Goal: Check status: Check status

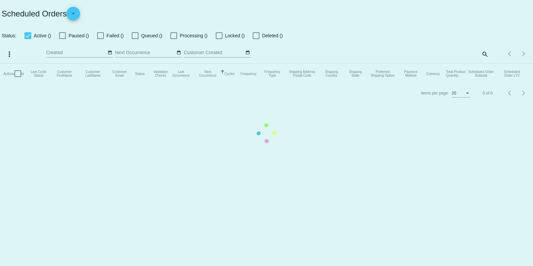
checkbox input "true"
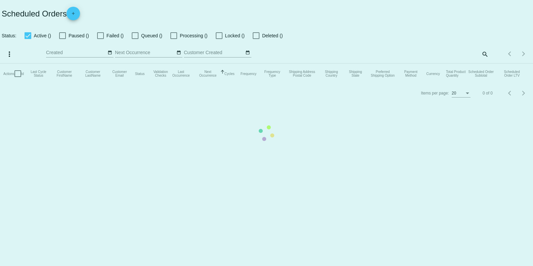
checkbox input "true"
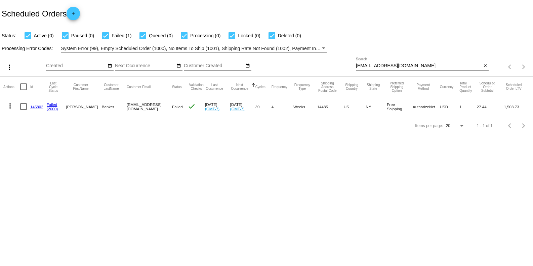
click at [464, 63] on div "[EMAIL_ADDRESS][DOMAIN_NAME] Search" at bounding box center [419, 63] width 126 height 13
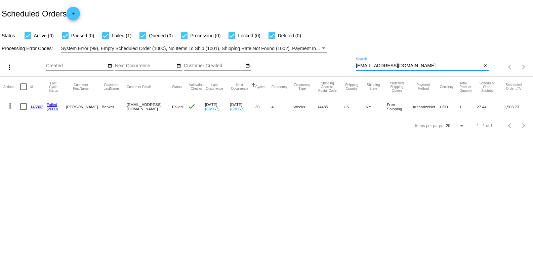
click at [464, 63] on div "[EMAIL_ADDRESS][DOMAIN_NAME] Search" at bounding box center [419, 63] width 126 height 13
click at [422, 63] on input "[EMAIL_ADDRESS][DOMAIN_NAME]" at bounding box center [419, 65] width 126 height 5
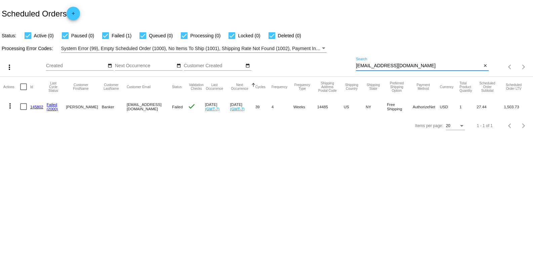
click at [422, 63] on input "[EMAIL_ADDRESS][DOMAIN_NAME]" at bounding box center [419, 65] width 126 height 5
paste input "Jpurdue77"
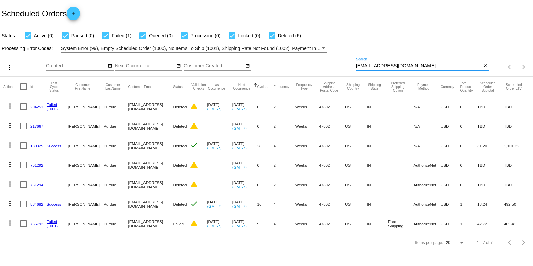
type input "[EMAIL_ADDRESS][DOMAIN_NAME]"
click at [34, 222] on link "765792" at bounding box center [36, 223] width 13 height 4
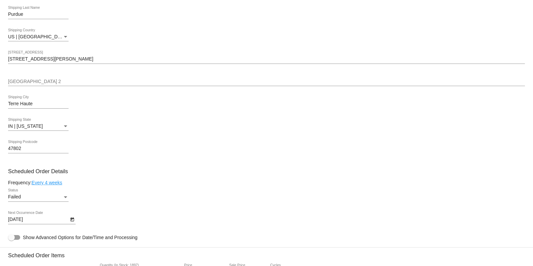
scroll to position [468, 0]
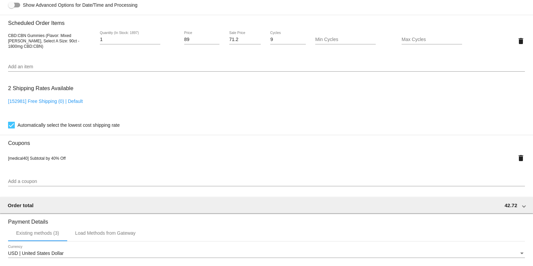
click at [230, 103] on div "[152981] Free Shipping (0) | Default" at bounding box center [266, 107] width 517 height 19
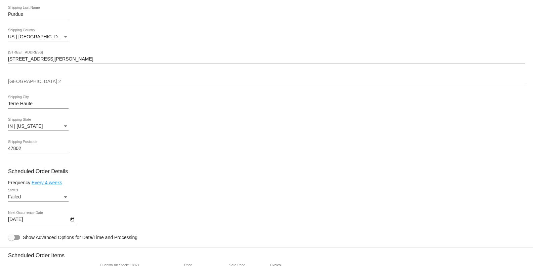
scroll to position [3, 0]
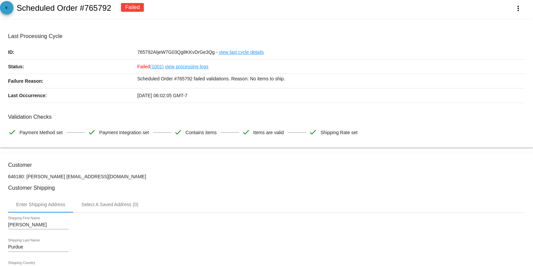
click at [9, 7] on mat-icon "arrow_back" at bounding box center [7, 9] width 8 height 8
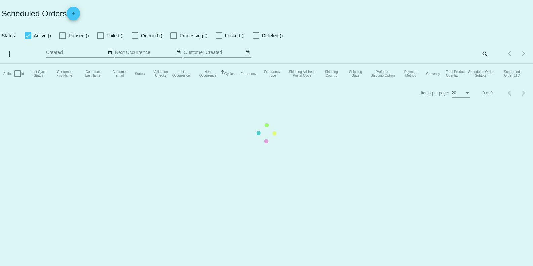
checkbox input "true"
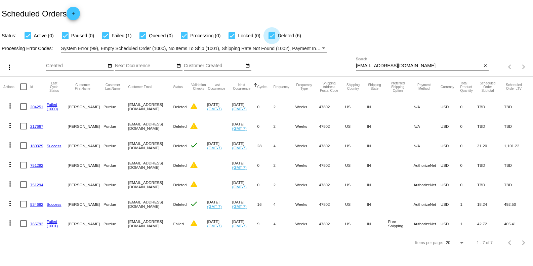
click at [274, 38] on div at bounding box center [271, 35] width 7 height 7
click at [272, 39] on input "Deleted (6)" at bounding box center [271, 39] width 0 height 0
checkbox input "false"
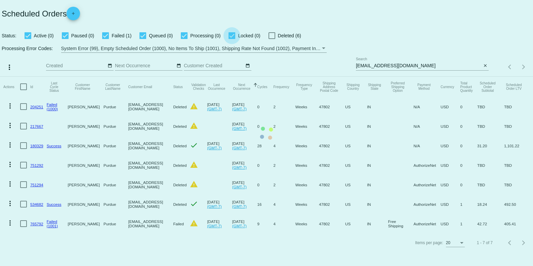
click at [234, 32] on app-dashboard-scheduled-orders "Scheduled Orders add Status: Active (0) Paused (0) Failed (1) Queued (0) Proces…" at bounding box center [266, 126] width 533 height 252
click at [185, 77] on mat-table "Actions Id Last Cycle Status Customer FirstName Customer LastName Customer Emai…" at bounding box center [266, 155] width 533 height 157
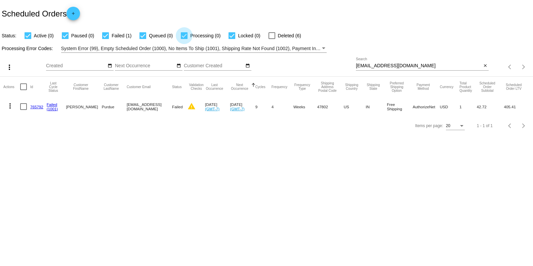
click at [185, 35] on div at bounding box center [184, 35] width 7 height 7
click at [184, 39] on input "Processing (0)" at bounding box center [184, 39] width 0 height 0
checkbox input "false"
click at [231, 36] on div at bounding box center [231, 35] width 7 height 7
click at [231, 39] on input "Locked (0)" at bounding box center [231, 39] width 0 height 0
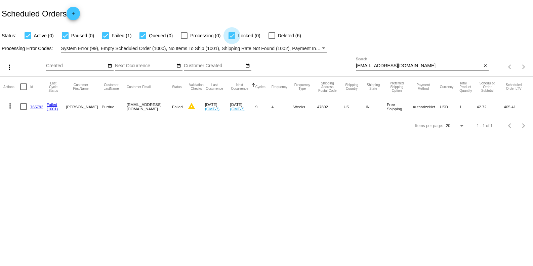
checkbox input "false"
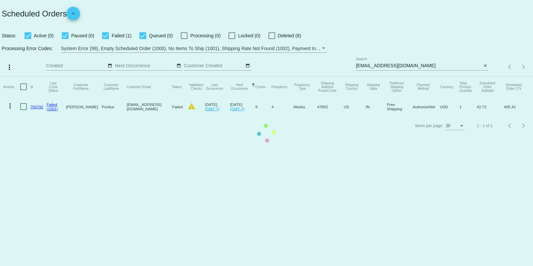
click at [140, 77] on mat-table "Actions Id Last Cycle Status Customer FirstName Customer LastName Customer Emai…" at bounding box center [266, 97] width 533 height 40
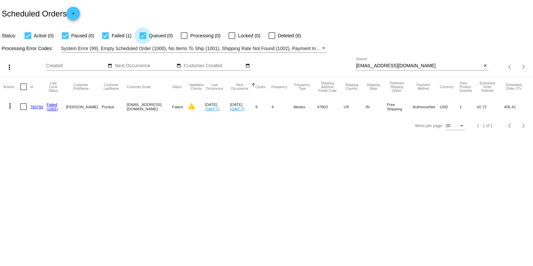
click at [145, 36] on div at bounding box center [142, 35] width 7 height 7
click at [143, 39] on input "Queued (0)" at bounding box center [142, 39] width 0 height 0
checkbox input "false"
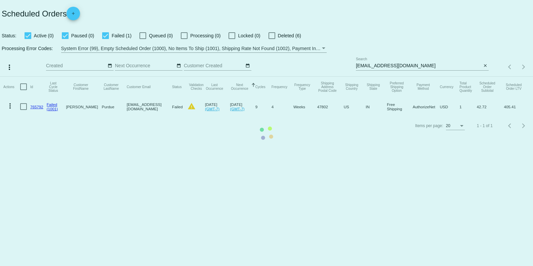
click at [109, 77] on mat-table "Actions Id Last Cycle Status Customer FirstName Customer LastName Customer Emai…" at bounding box center [266, 97] width 533 height 40
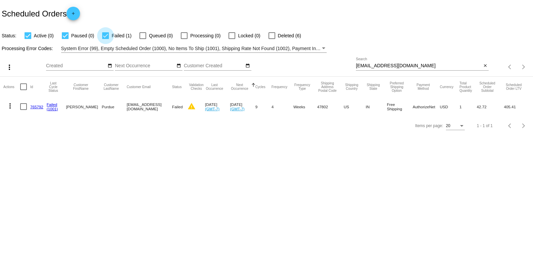
click at [106, 36] on div at bounding box center [105, 35] width 7 height 7
click at [105, 39] on input "Failed (1)" at bounding box center [105, 39] width 0 height 0
checkbox input "false"
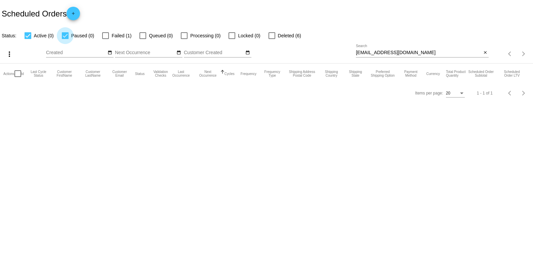
click at [65, 34] on div at bounding box center [65, 35] width 7 height 7
click at [65, 39] on input "Paused (0)" at bounding box center [65, 39] width 0 height 0
checkbox input "false"
click at [105, 37] on div at bounding box center [105, 35] width 7 height 7
click at [105, 39] on input "Failed (1)" at bounding box center [105, 39] width 0 height 0
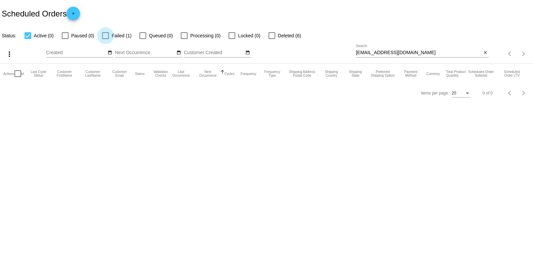
checkbox input "true"
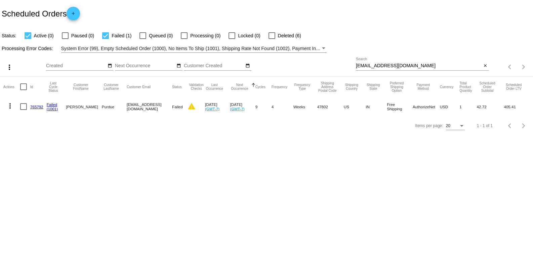
click at [38, 104] on link "765792" at bounding box center [36, 106] width 13 height 4
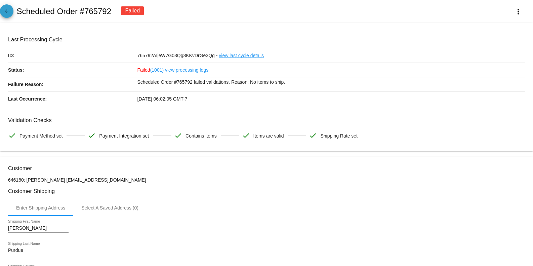
click at [2, 11] on link "arrow_back" at bounding box center [6, 10] width 13 height 13
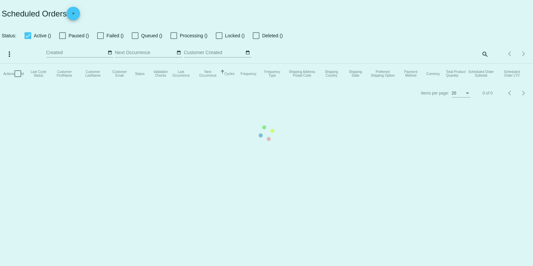
checkbox input "true"
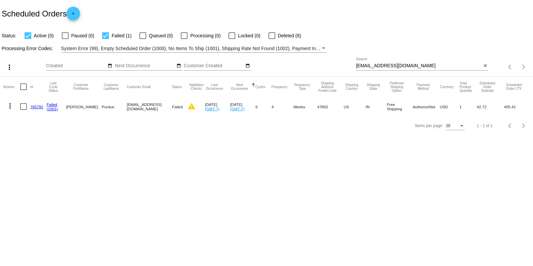
click at [268, 37] on mat-checkbox "Deleted (6)" at bounding box center [280, 36] width 41 height 8
click at [273, 36] on div at bounding box center [271, 35] width 7 height 7
click at [272, 39] on input "Deleted (6)" at bounding box center [271, 39] width 0 height 0
checkbox input "true"
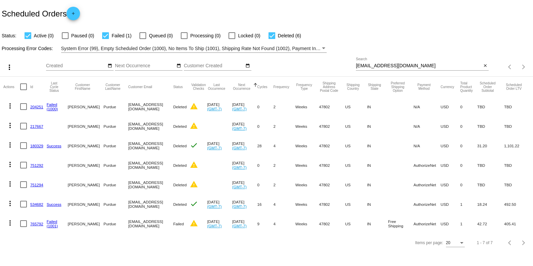
click at [35, 225] on link "765792" at bounding box center [36, 223] width 13 height 4
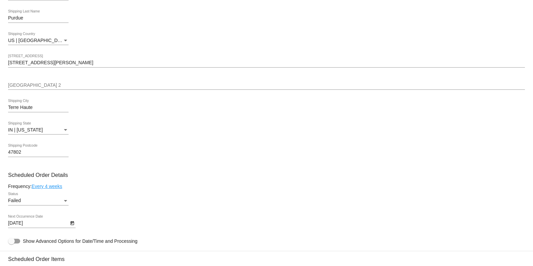
scroll to position [464, 0]
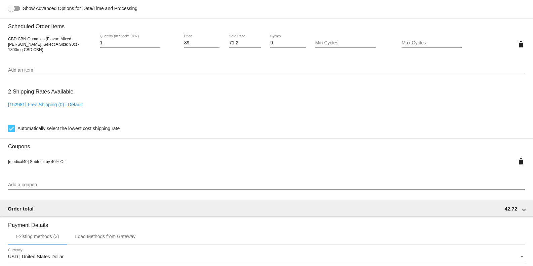
click at [61, 43] on span "CBD:CBN Gummies (Flavor: Mixed [PERSON_NAME], Select A Size: 90ct - 1800mg CBD:…" at bounding box center [43, 44] width 71 height 15
click at [190, 92] on div "2 Shipping Rates Available [152981] Free Shipping (0) | Default Automatically s…" at bounding box center [266, 108] width 517 height 48
drag, startPoint x: 35, startPoint y: 52, endPoint x: 73, endPoint y: 53, distance: 37.6
click at [73, 53] on div "CBD:CBN Gummies (Flavor: Mixed [PERSON_NAME], Select A Size: 90ct - 1800mg CBD:…" at bounding box center [266, 44] width 517 height 19
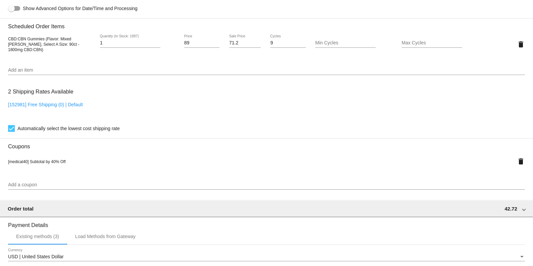
click at [70, 59] on div "CBD:CBN Gummies (Flavor: Mixed [PERSON_NAME], Select A Size: 90ct - 1800mg CBD:…" at bounding box center [266, 44] width 517 height 29
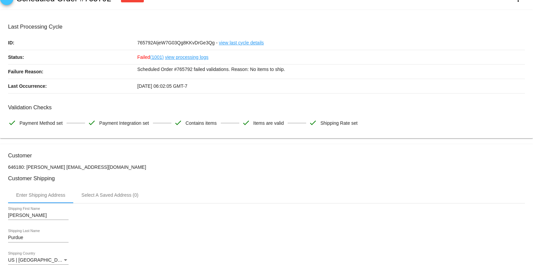
scroll to position [9, 0]
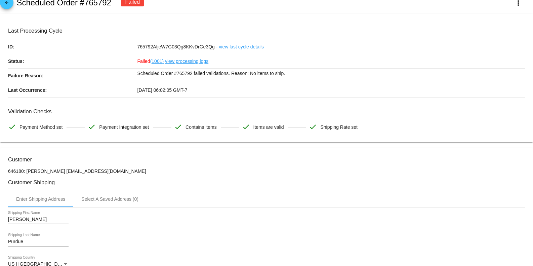
drag, startPoint x: 128, startPoint y: 72, endPoint x: 191, endPoint y: 72, distance: 62.5
click at [191, 72] on div "Failure Reason: Scheduled Order #765792 failed validations. Reason: No items to…" at bounding box center [266, 76] width 517 height 14
copy div "Scheduled Order #765792"
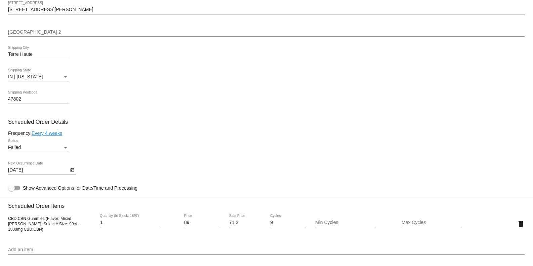
scroll to position [322, 0]
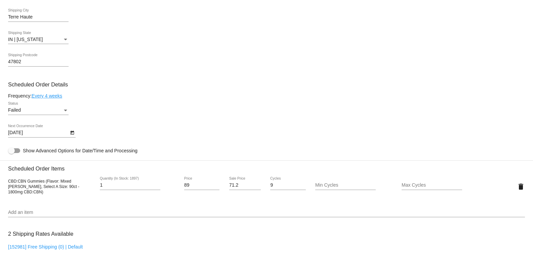
drag, startPoint x: 8, startPoint y: 185, endPoint x: 77, endPoint y: 193, distance: 69.4
click at [77, 193] on span "CBD:CBN Gummies (Flavor: Mixed [PERSON_NAME], Select A Size: 90ct - 1800mg CBD:…" at bounding box center [43, 186] width 71 height 15
click at [90, 195] on div "CBD:CBN Gummies (Flavor: Mixed [PERSON_NAME], Select A Size: 90ct - 1800mg CBD:…" at bounding box center [266, 186] width 517 height 19
drag, startPoint x: 6, startPoint y: 186, endPoint x: 83, endPoint y: 191, distance: 76.8
click at [83, 191] on mat-card "Customer 646180: [PERSON_NAME] [EMAIL_ADDRESS][DOMAIN_NAME] Customer Shipping E…" at bounding box center [266, 181] width 533 height 695
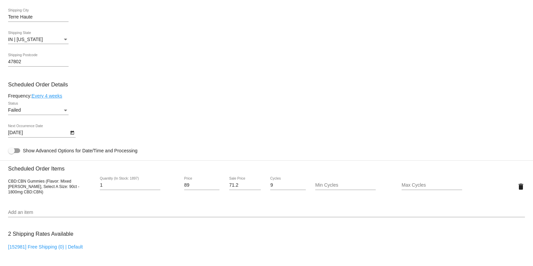
copy span "CBD:CBN Gummies (Flavor: Mixed [PERSON_NAME], Select A Size: 90ct - 1800mg CBD:…"
click at [204, 146] on mat-card-content "Customer 646180: [PERSON_NAME] [EMAIL_ADDRESS][DOMAIN_NAME] Customer Shipping E…" at bounding box center [266, 170] width 517 height 656
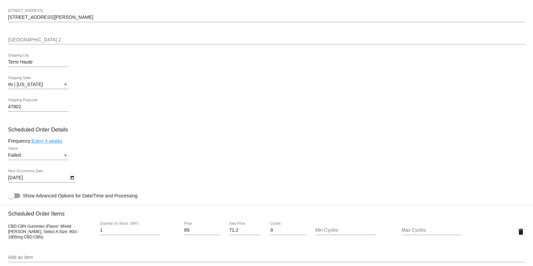
scroll to position [233, 0]
